Goal: Information Seeking & Learning: Understand process/instructions

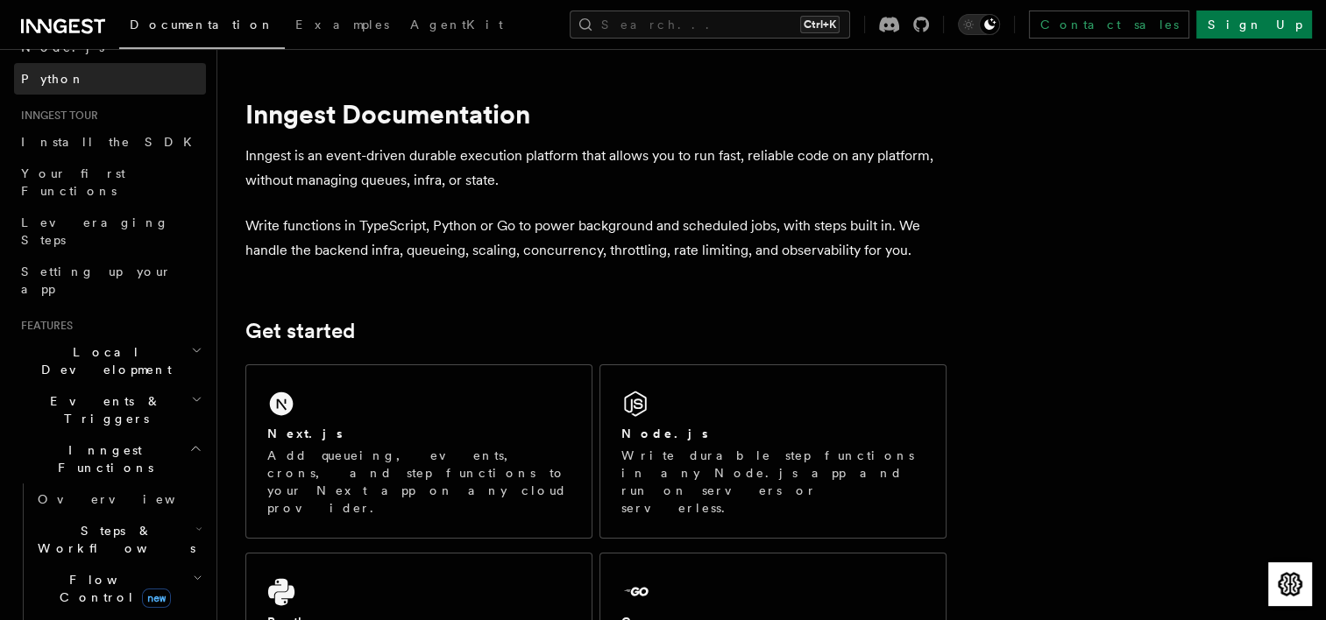
scroll to position [175, 0]
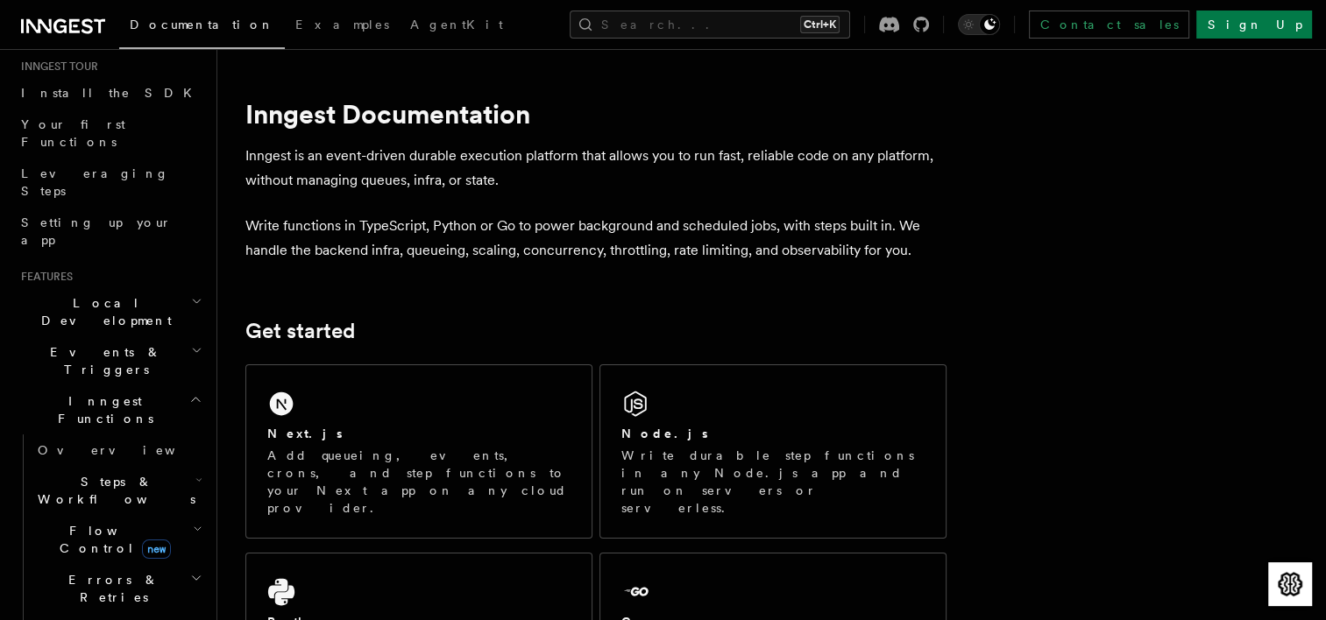
click at [130, 287] on h2 "Local Development" at bounding box center [110, 311] width 192 height 49
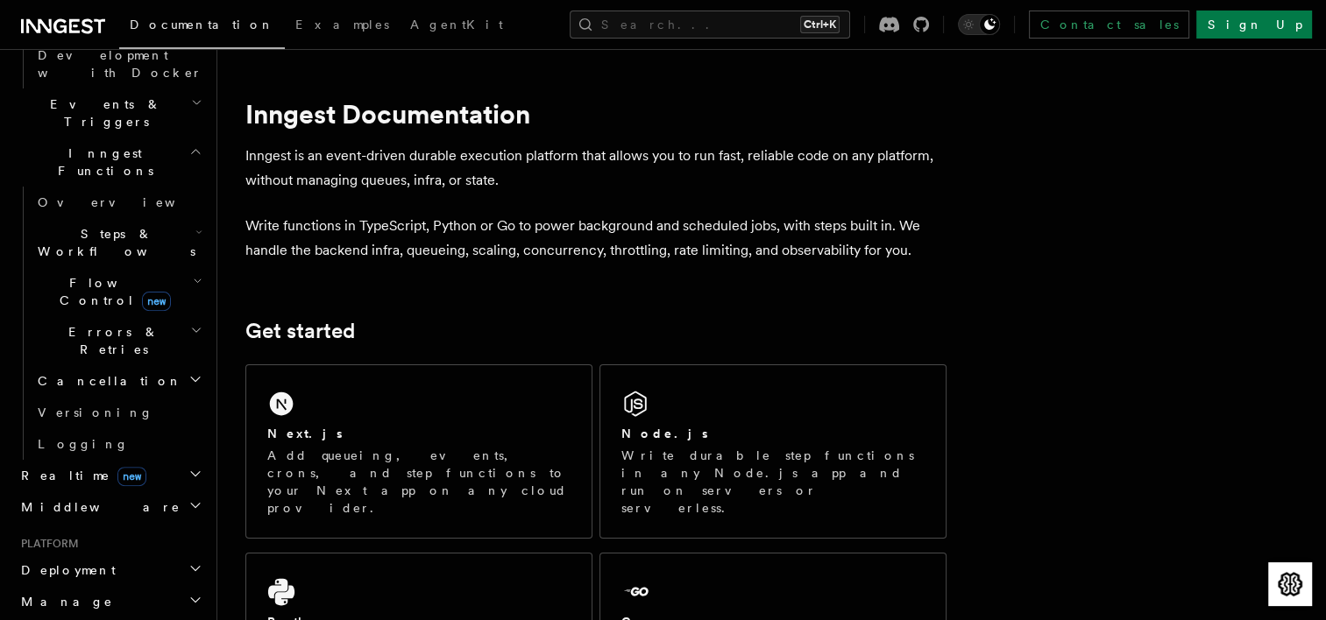
click at [161, 277] on ul "Local Development Overview Guides Inngest Dev Server Development with Docker Ev…" at bounding box center [110, 202] width 192 height 641
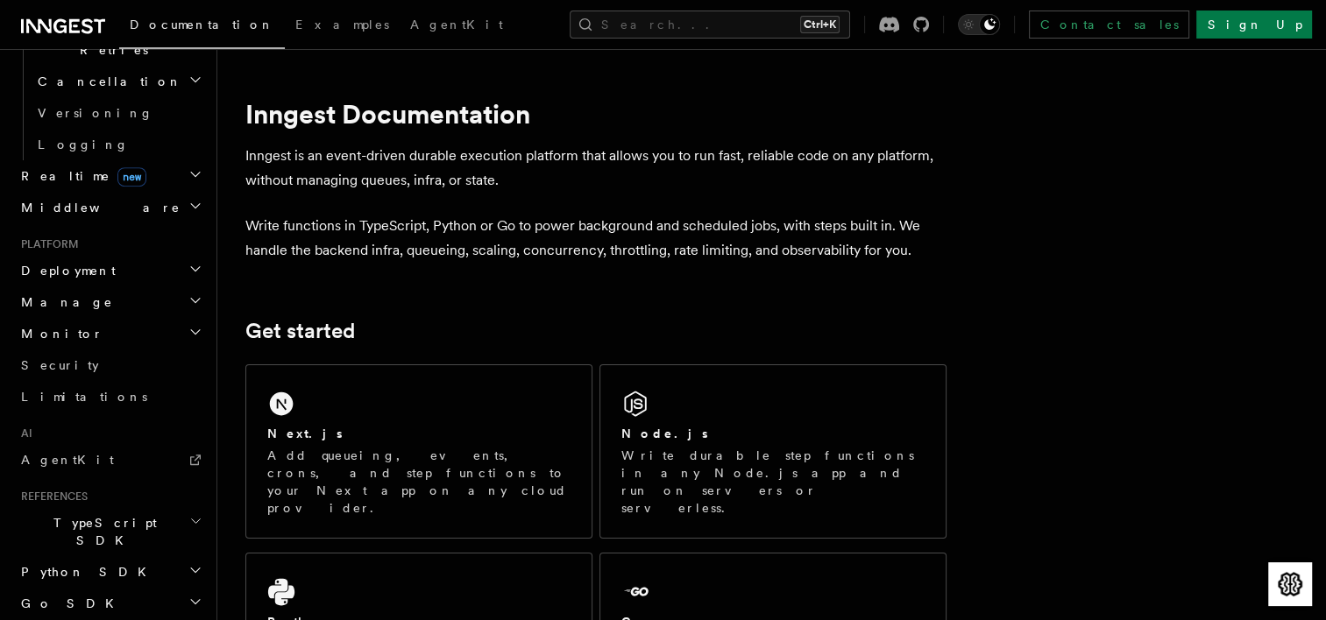
scroll to position [904, 0]
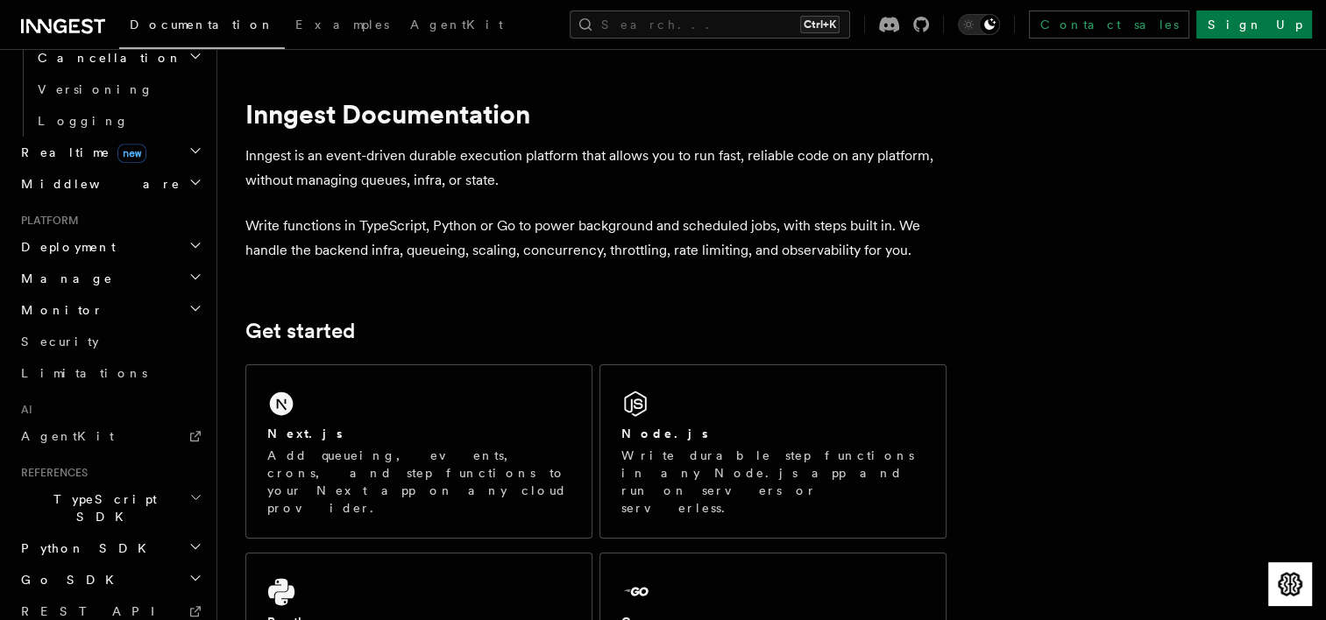
click at [173, 484] on h2 "TypeScript SDK" at bounding box center [110, 508] width 192 height 49
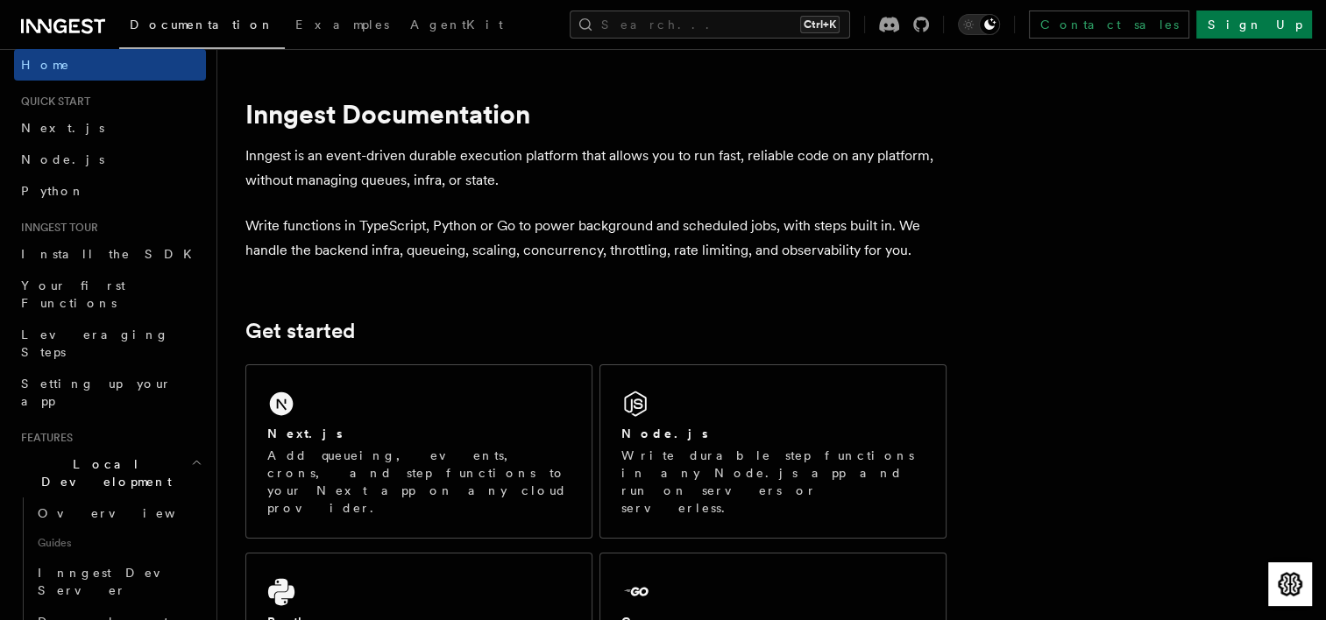
scroll to position [0, 0]
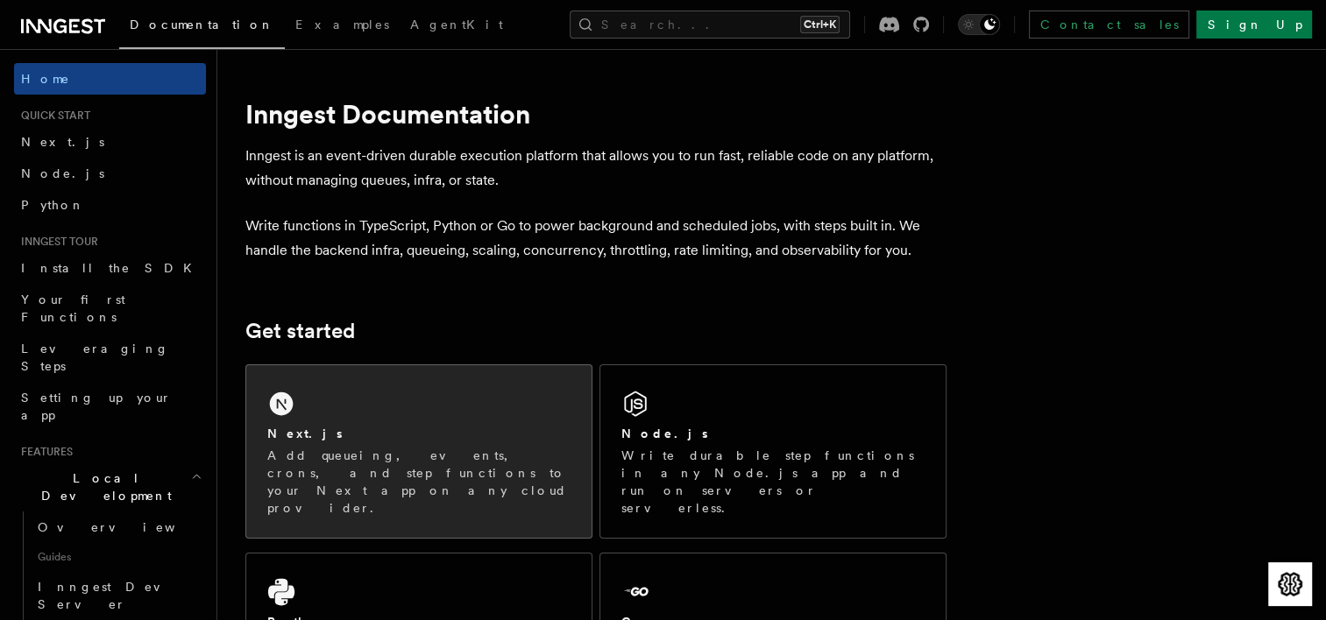
click at [491, 388] on div "Next.js Add queueing, events, crons, and step functions to your Next app on any…" at bounding box center [418, 451] width 345 height 173
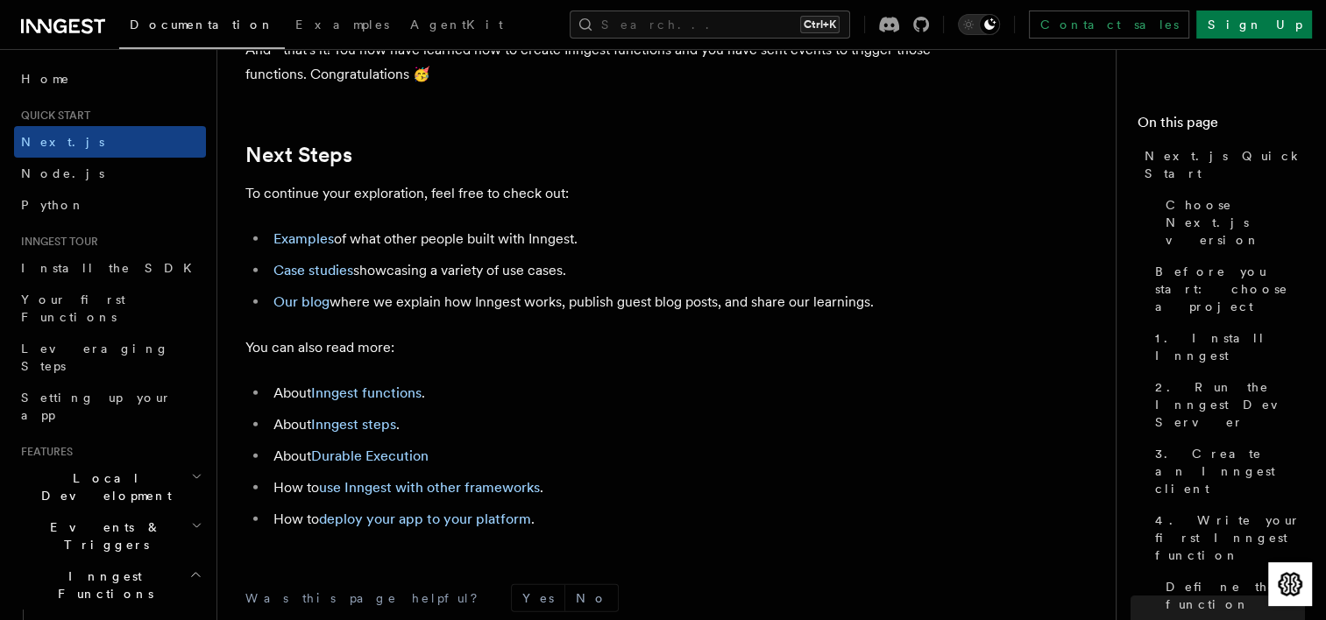
scroll to position [11040, 0]
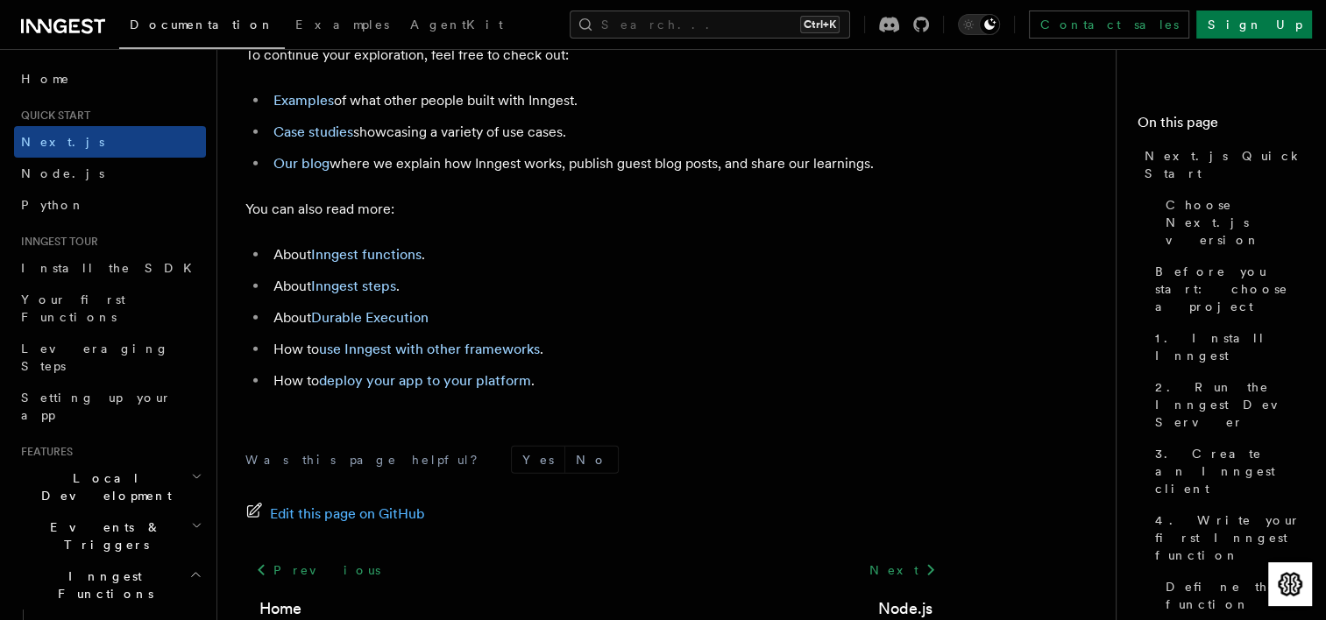
click at [0, 0] on icon at bounding box center [0, 0] width 0 height 0
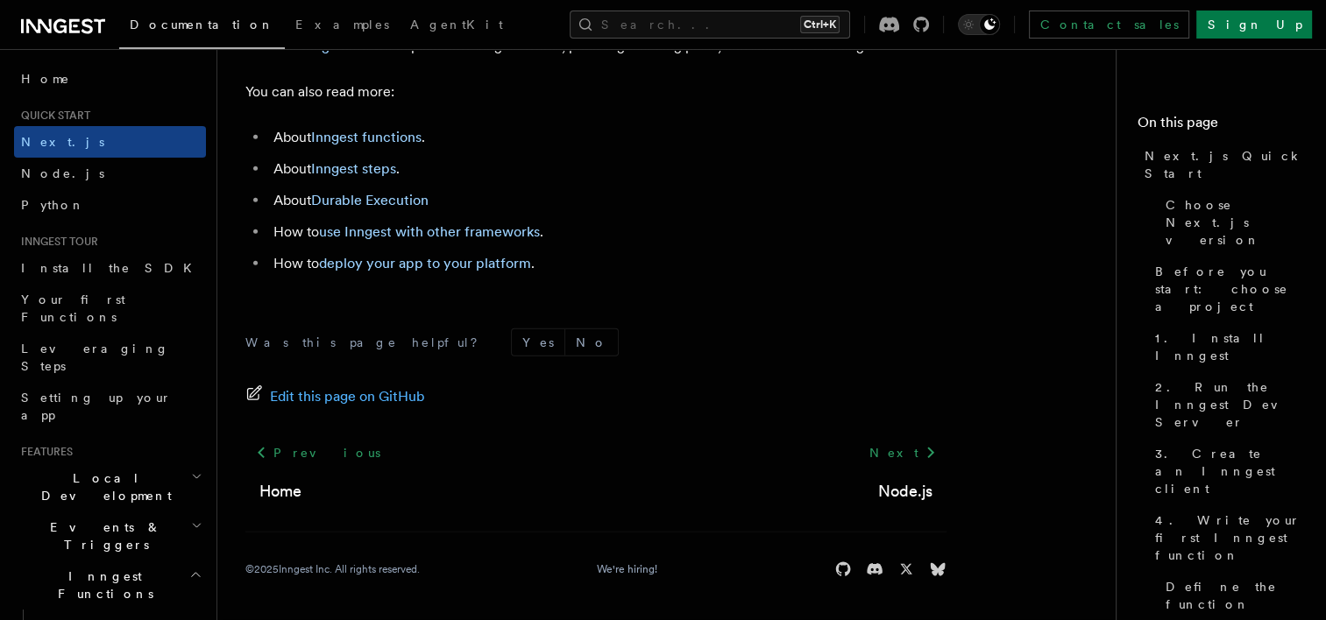
scroll to position [11191, 0]
